Goal: Task Accomplishment & Management: Use online tool/utility

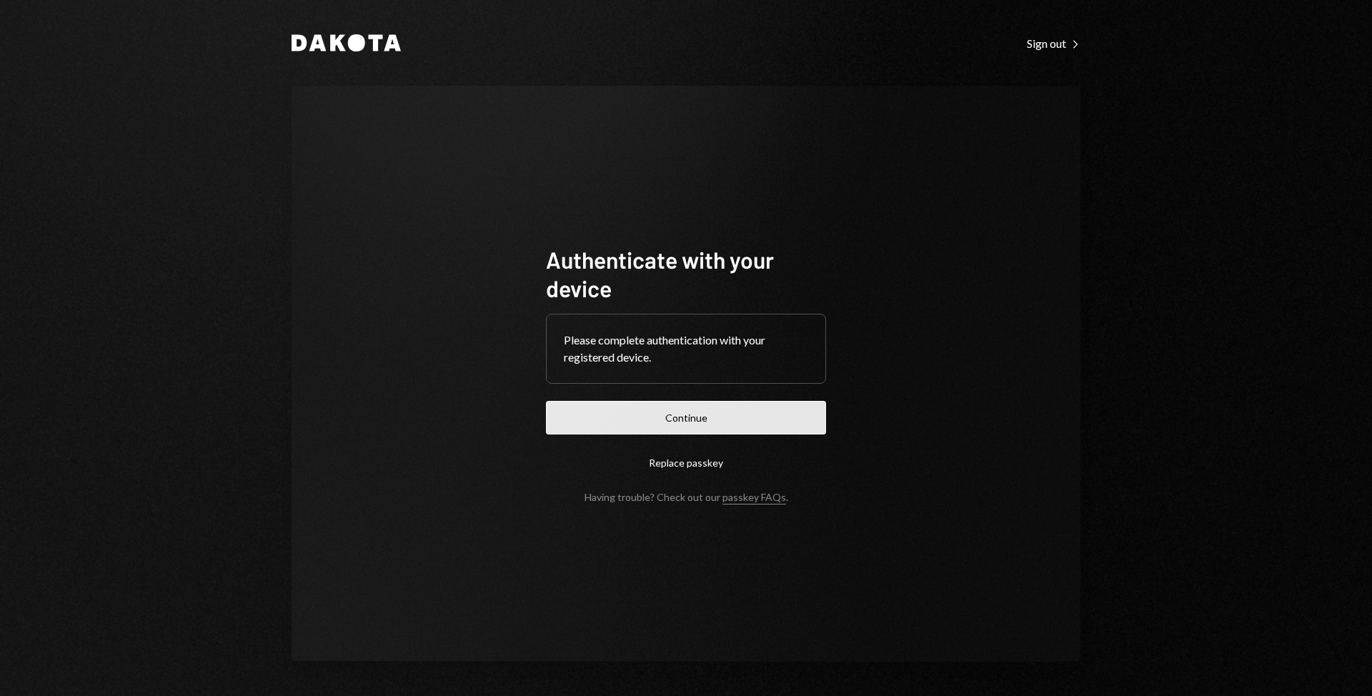
click at [611, 422] on button "Continue" at bounding box center [686, 418] width 280 height 34
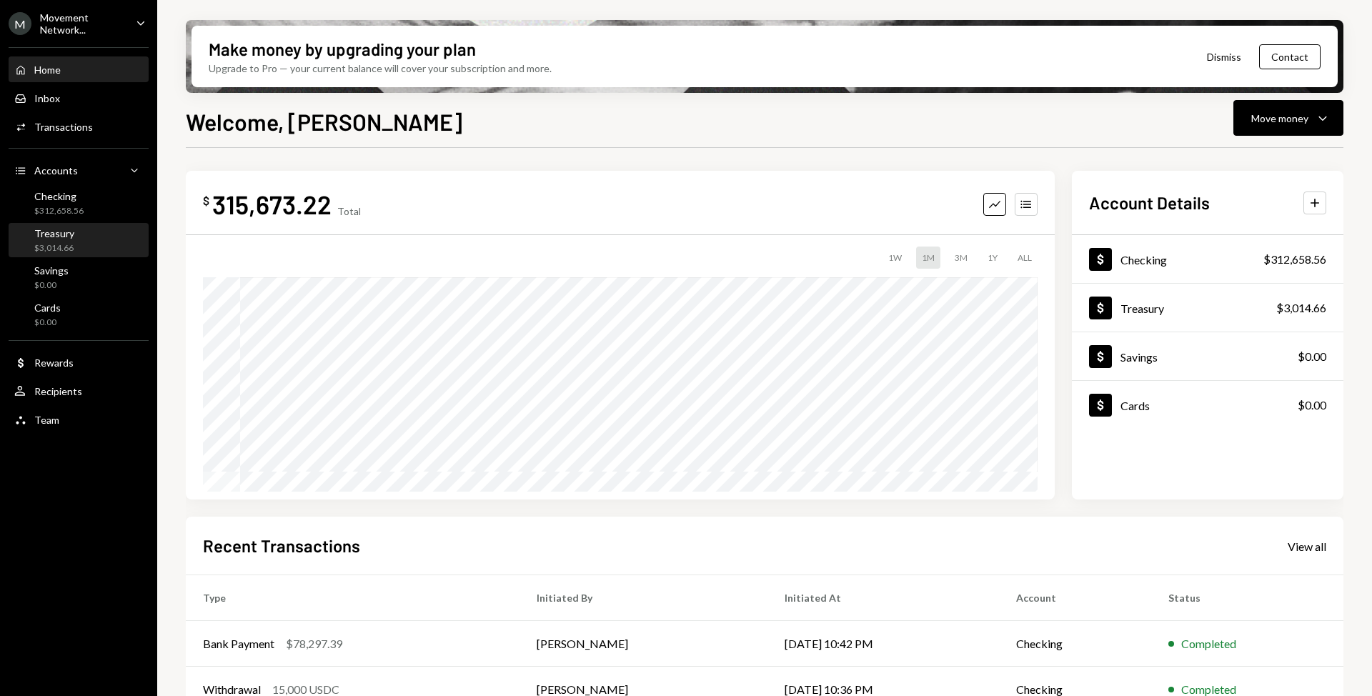
click at [81, 246] on div "Treasury $3,014.66" at bounding box center [78, 240] width 129 height 27
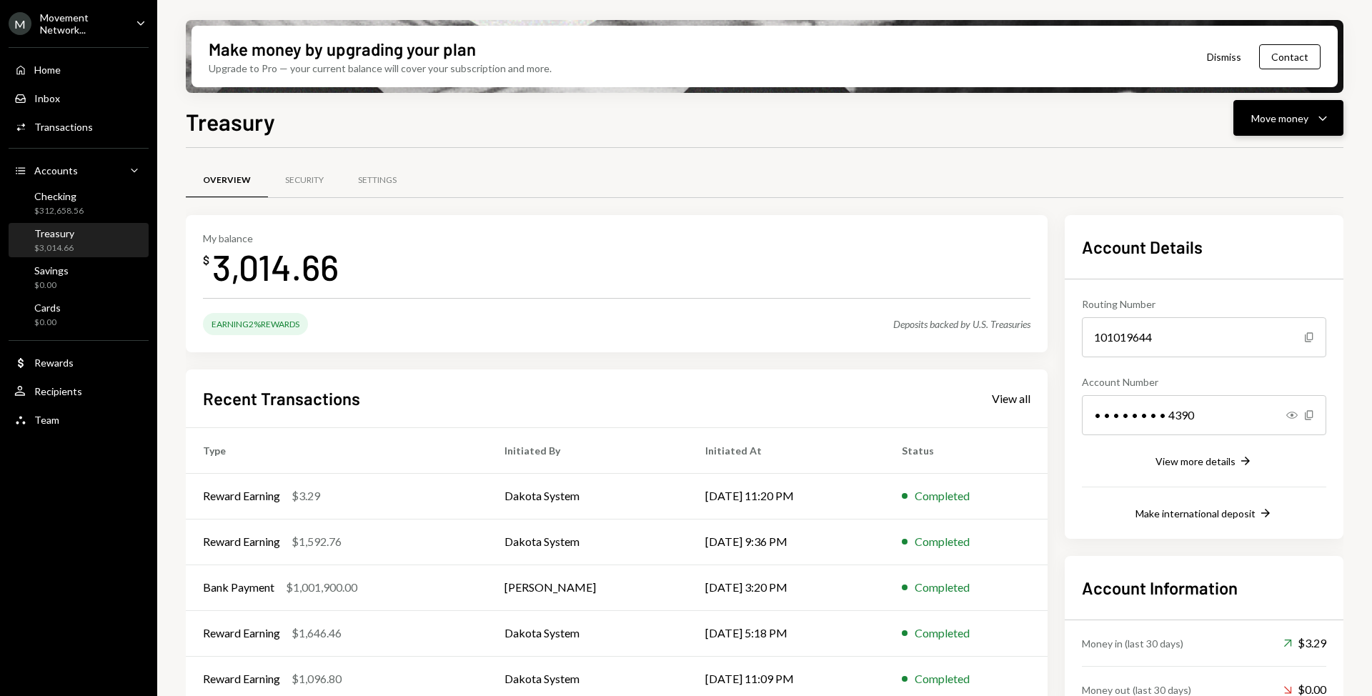
click at [1286, 122] on div "Move money" at bounding box center [1279, 118] width 57 height 15
click at [1255, 227] on div "Deposit" at bounding box center [1277, 225] width 104 height 15
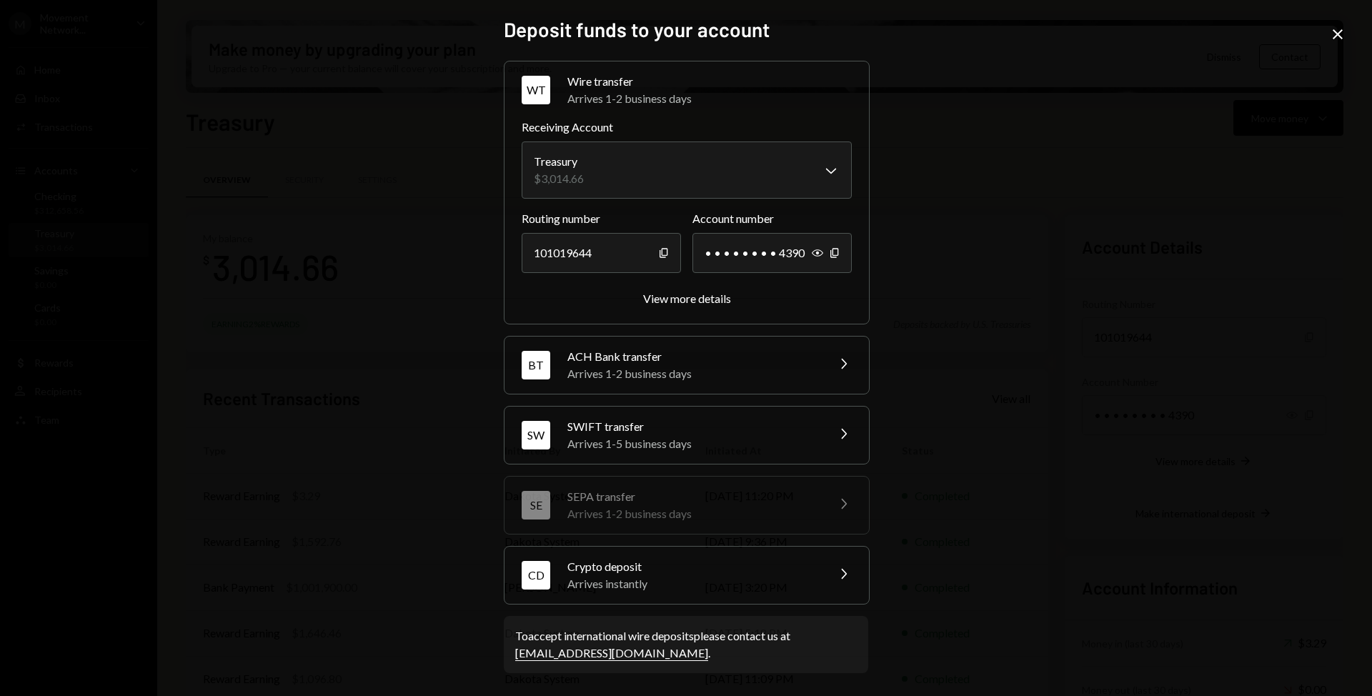
click at [823, 580] on div "CD Crypto deposit Arrives instantly Chevron Right" at bounding box center [687, 575] width 365 height 57
